Goal: Check status: Check status

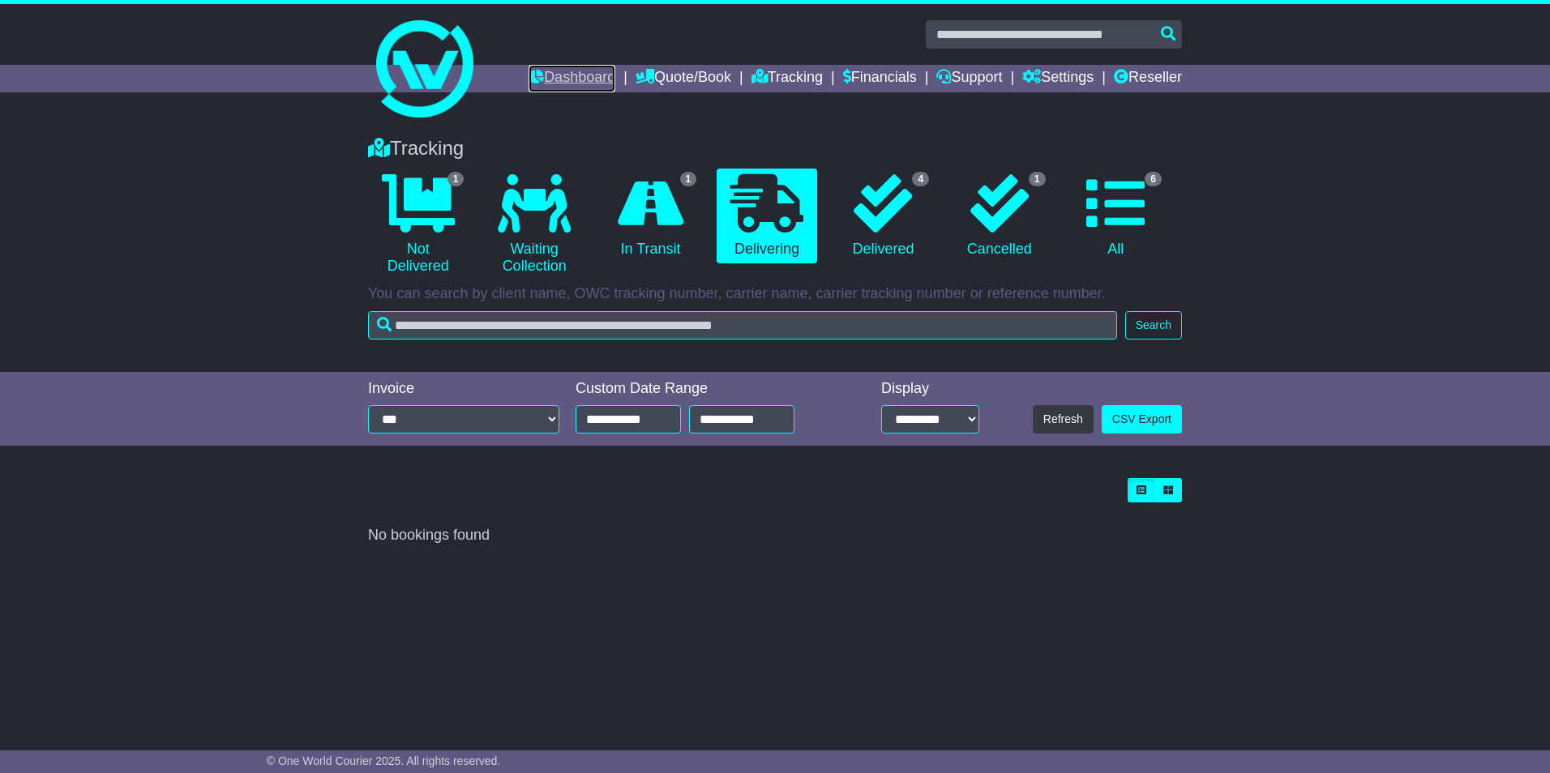
click at [553, 70] on link "Dashboard" at bounding box center [571, 79] width 87 height 28
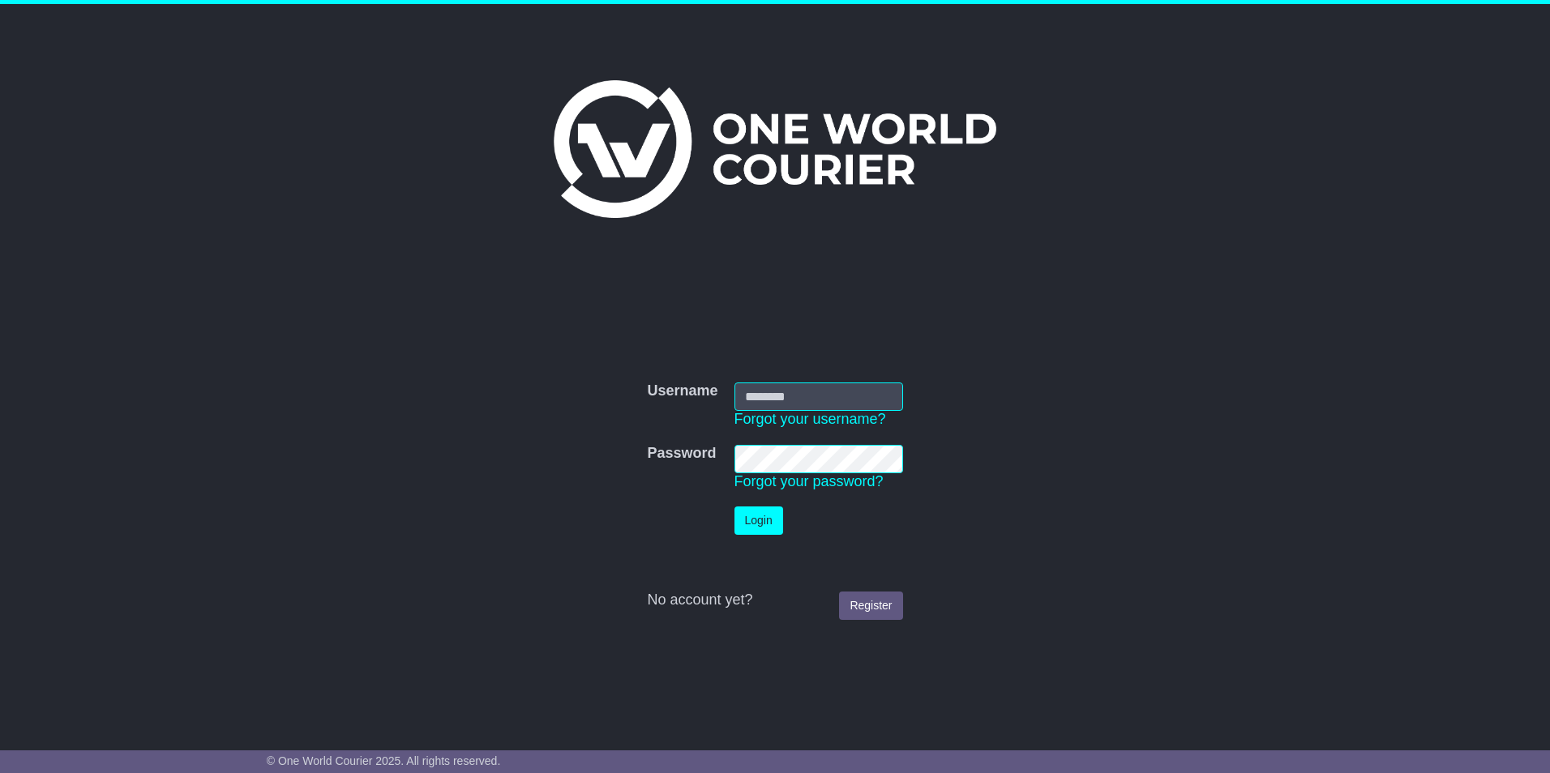
type input "**********"
click at [763, 524] on button "Login" at bounding box center [758, 521] width 49 height 28
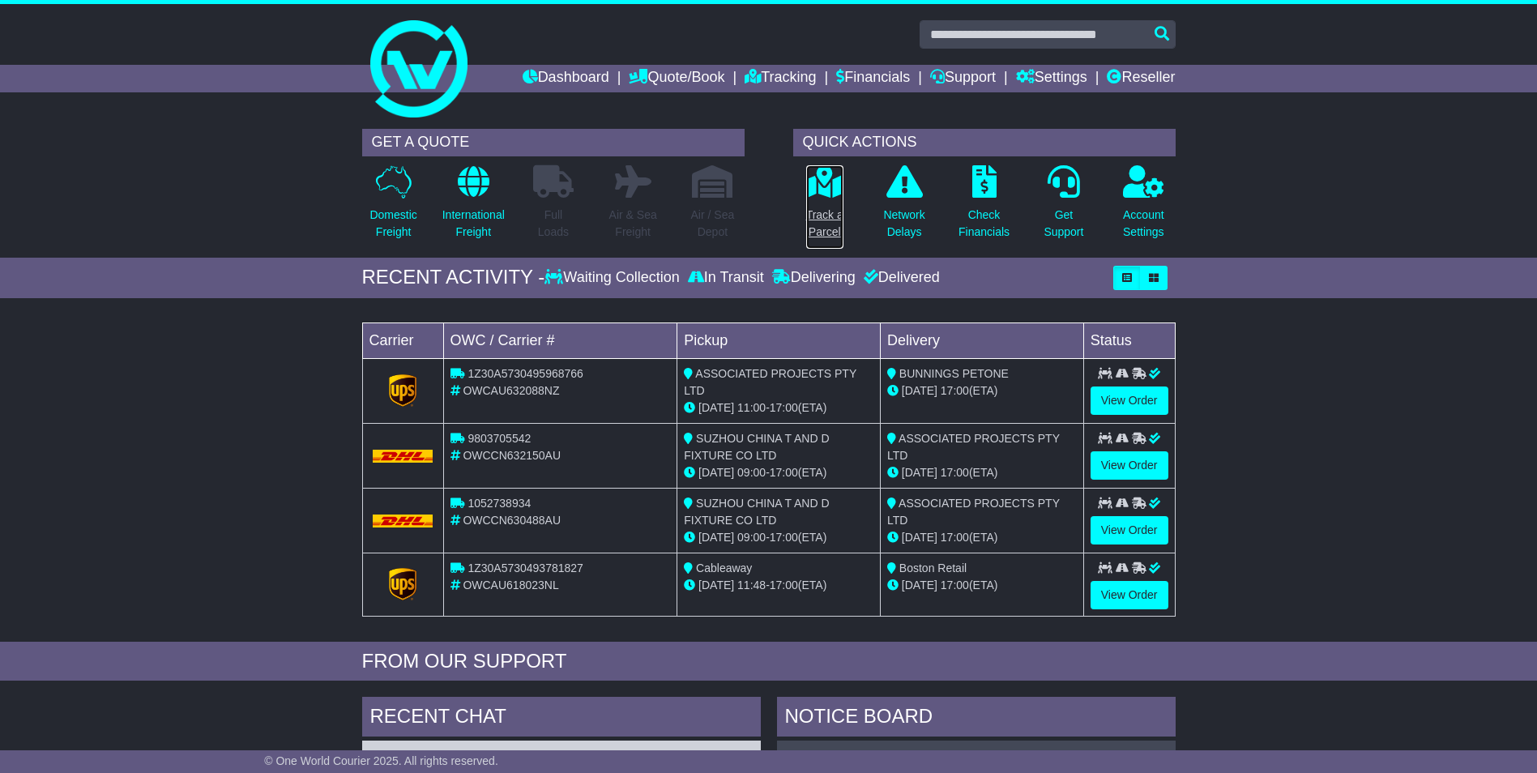
click at [831, 198] on p at bounding box center [824, 181] width 37 height 33
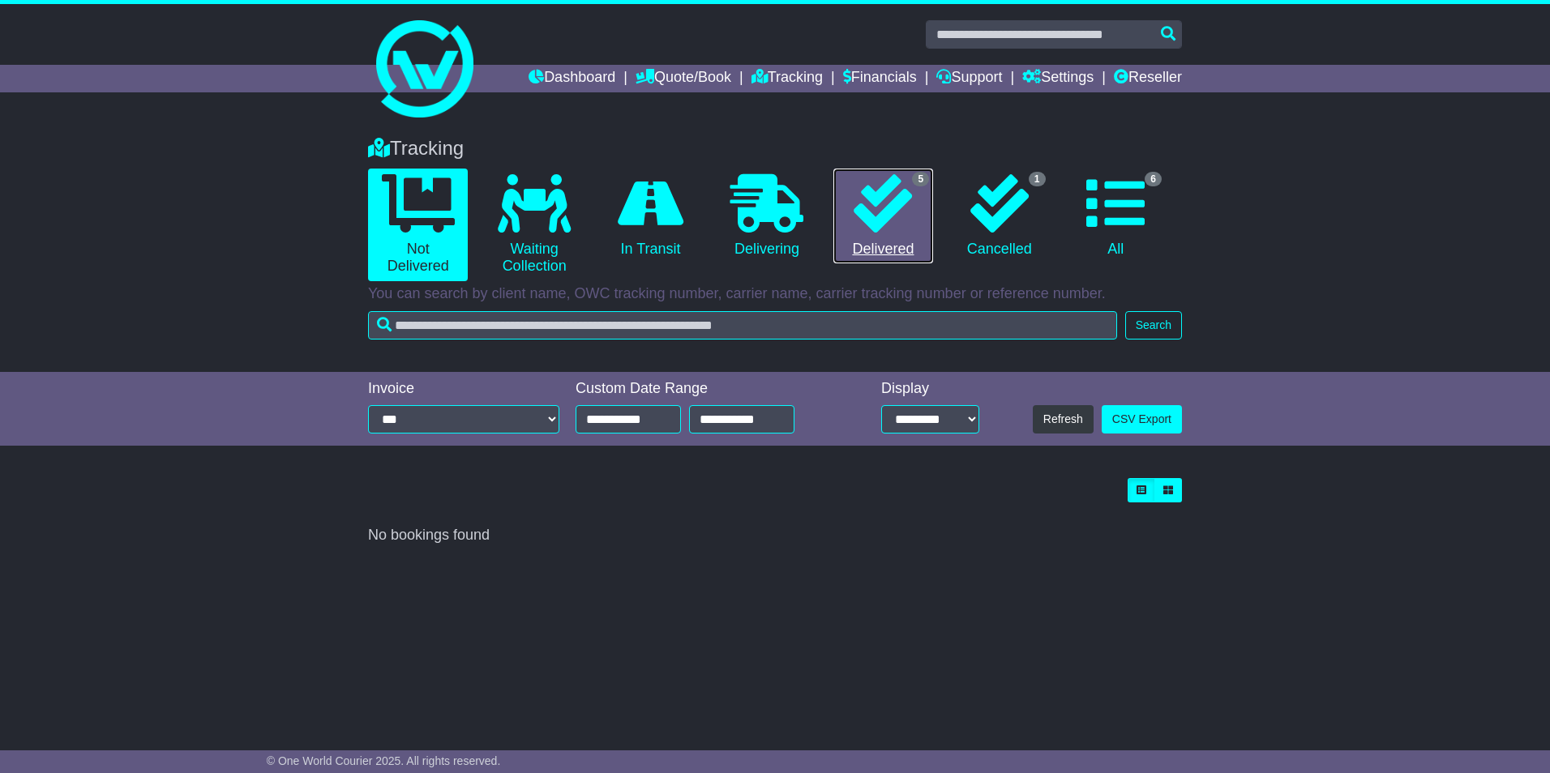
click at [904, 210] on icon at bounding box center [882, 203] width 58 height 58
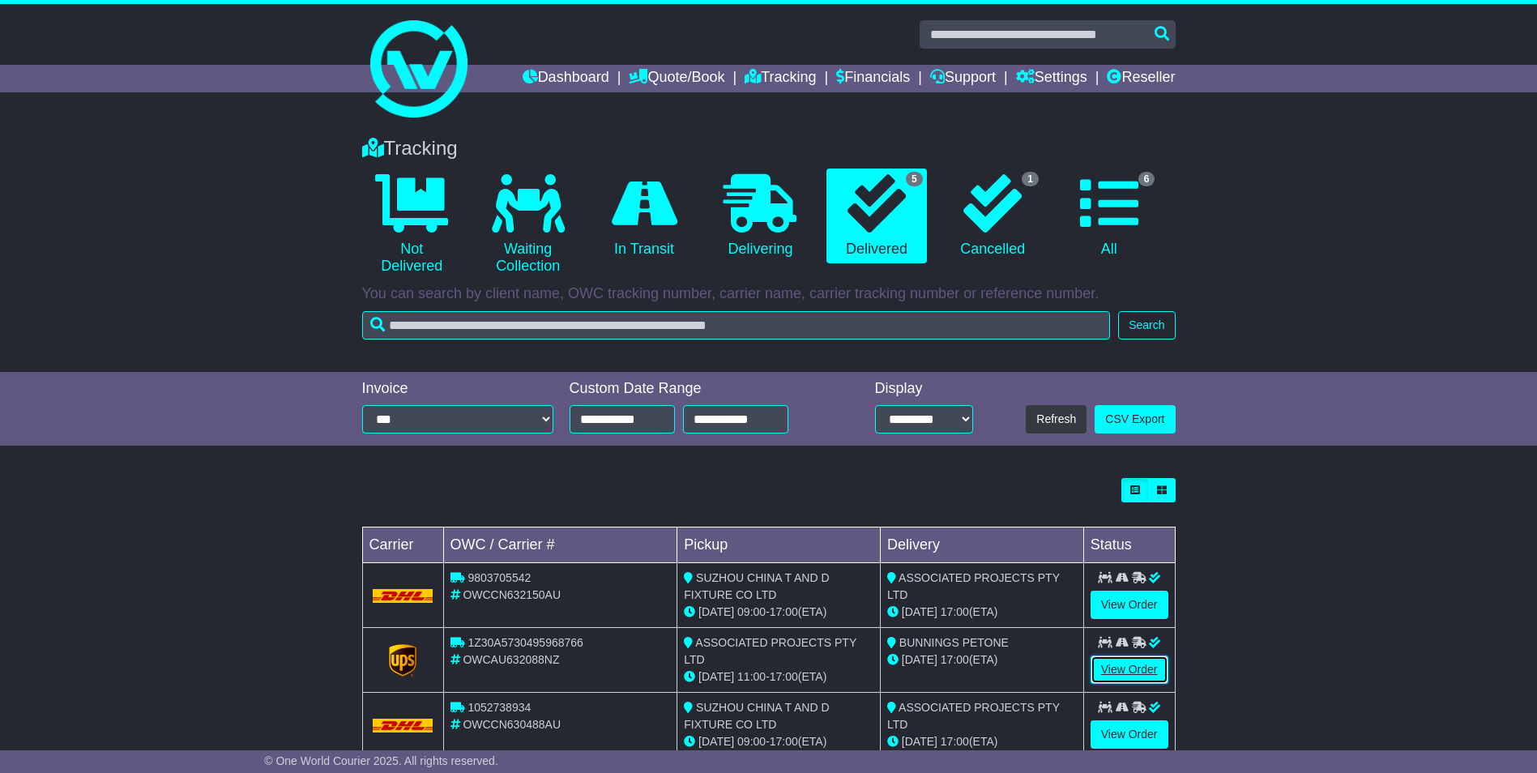
click at [1138, 668] on link "View Order" at bounding box center [1130, 670] width 78 height 28
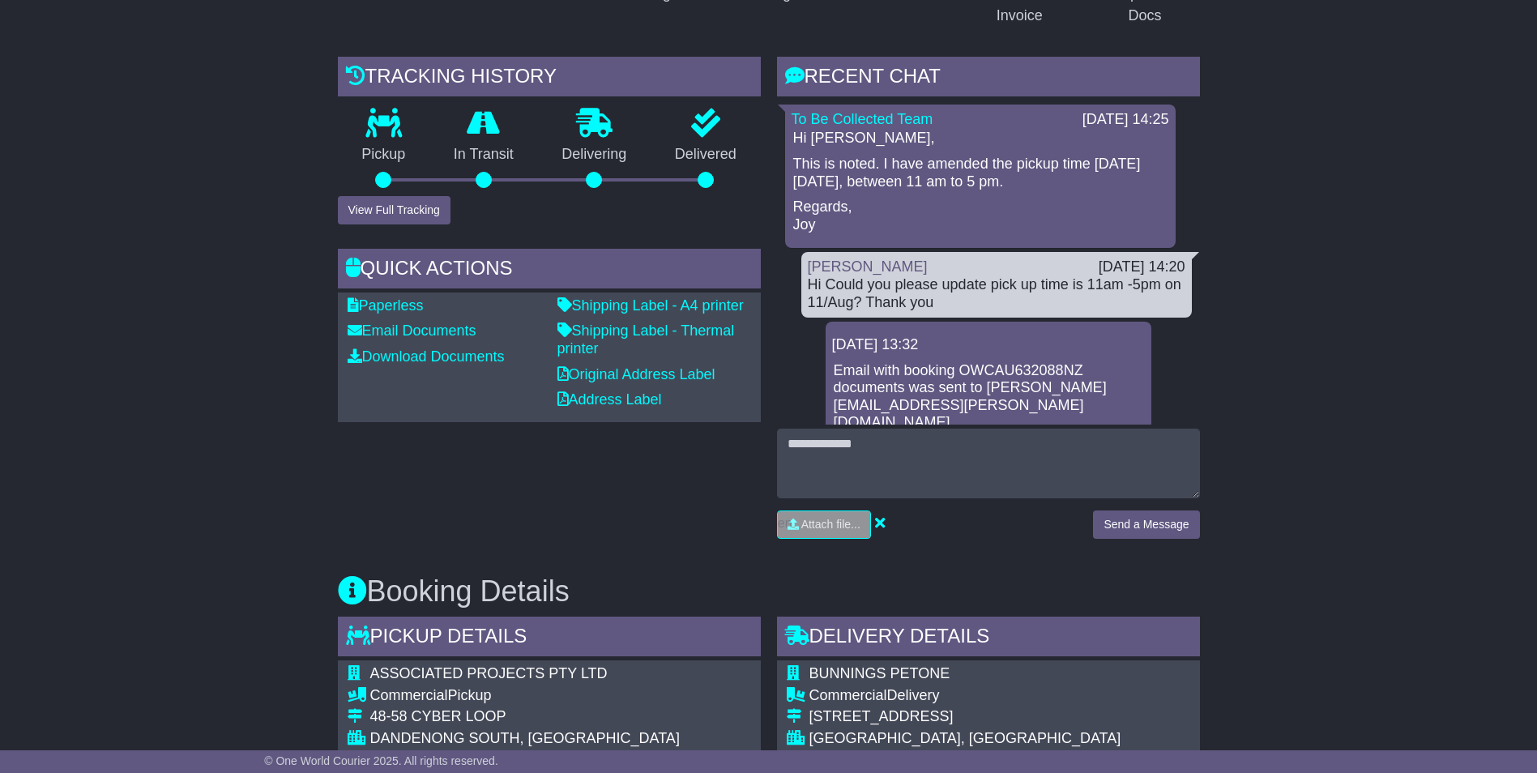
scroll to position [357, 0]
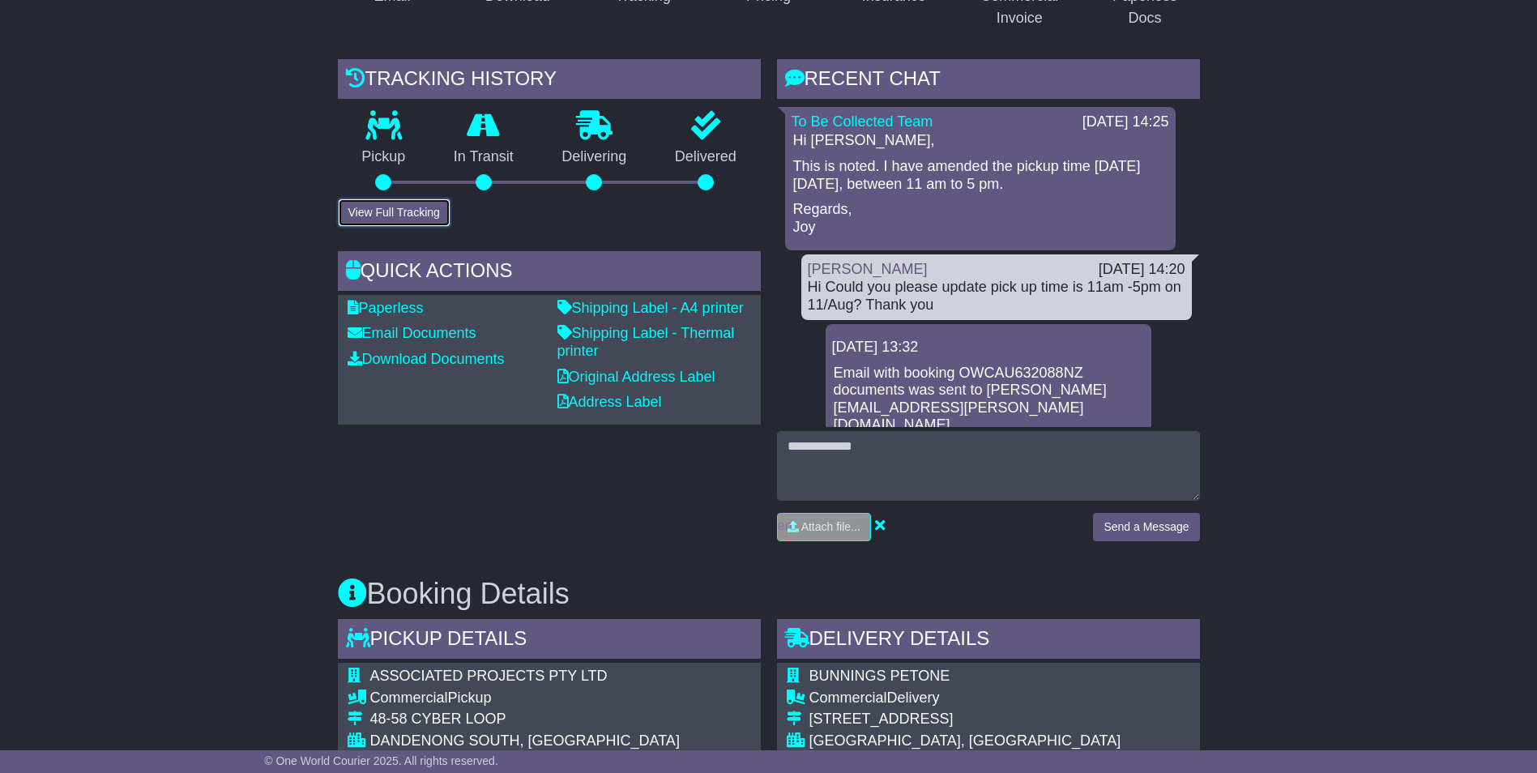
click at [405, 214] on button "View Full Tracking" at bounding box center [394, 213] width 113 height 28
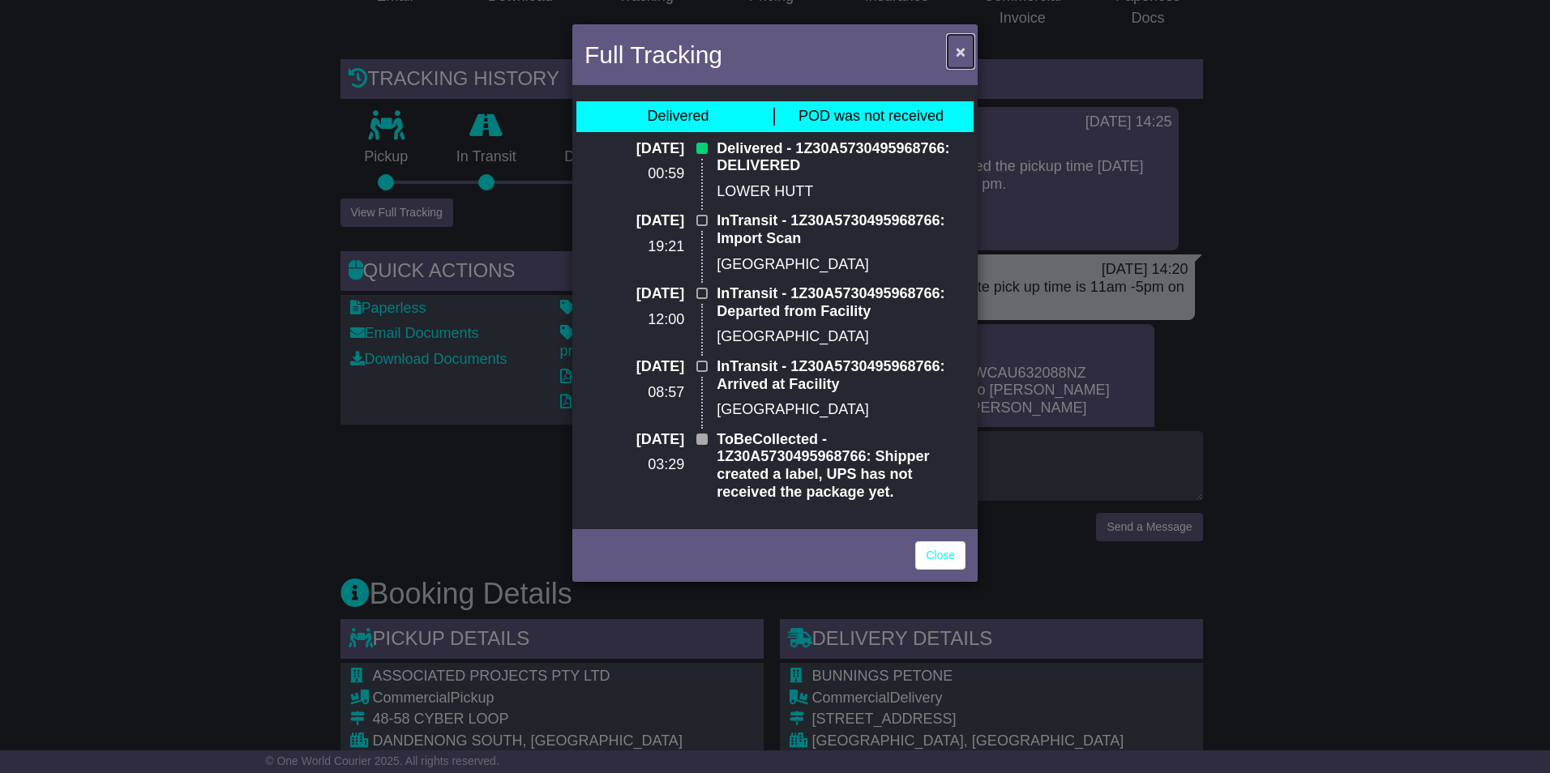
click at [957, 54] on span "×" at bounding box center [960, 51] width 10 height 19
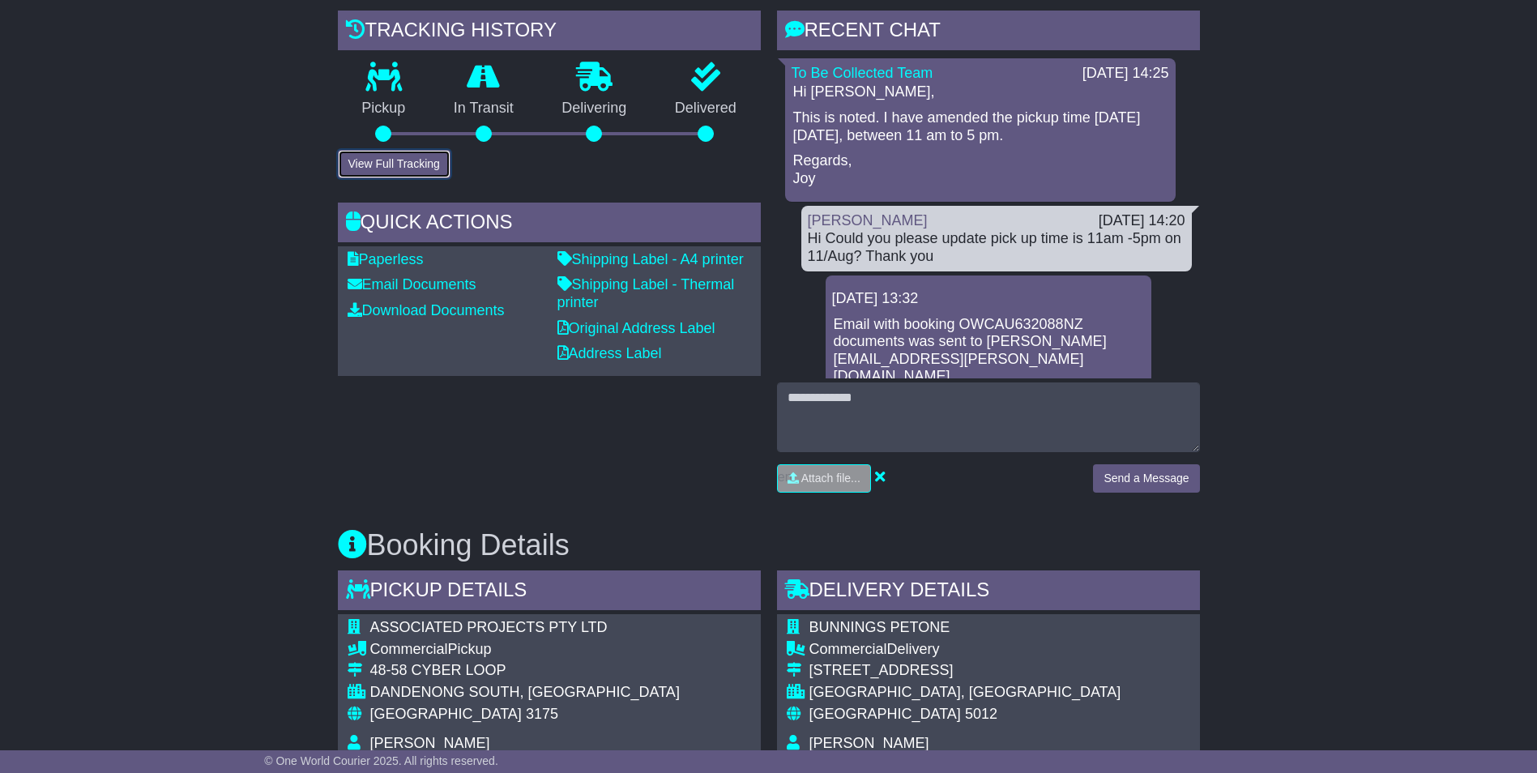
scroll to position [729, 0]
